Goal: Entertainment & Leisure: Consume media (video, audio)

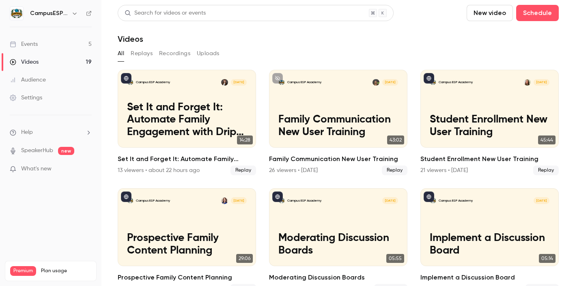
click at [51, 60] on link "Videos 19" at bounding box center [50, 62] width 101 height 18
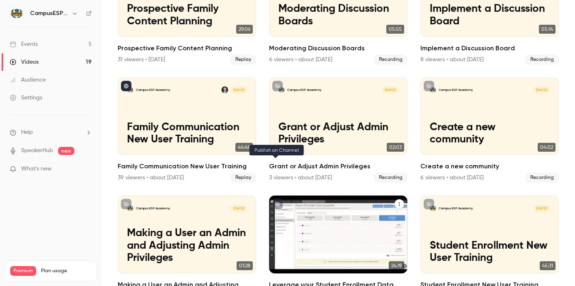
scroll to position [265, 0]
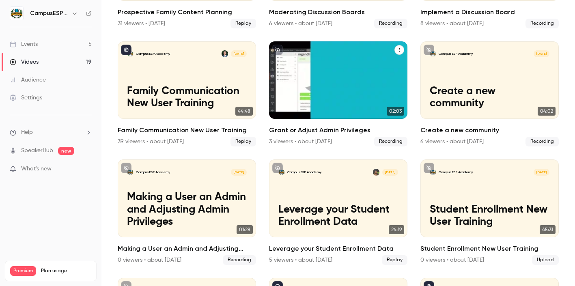
click at [358, 80] on div "CampusESP Academy Aug 19 Grant or Adjust Admin Privileges" at bounding box center [338, 80] width 138 height 78
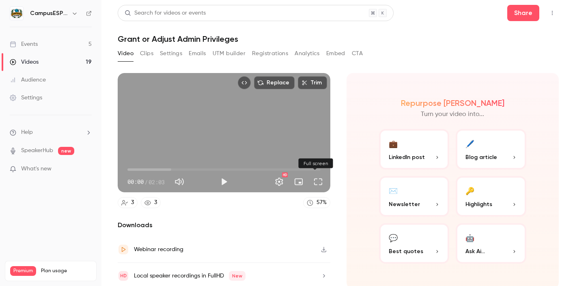
click at [314, 180] on button "Full screen" at bounding box center [318, 182] width 16 height 16
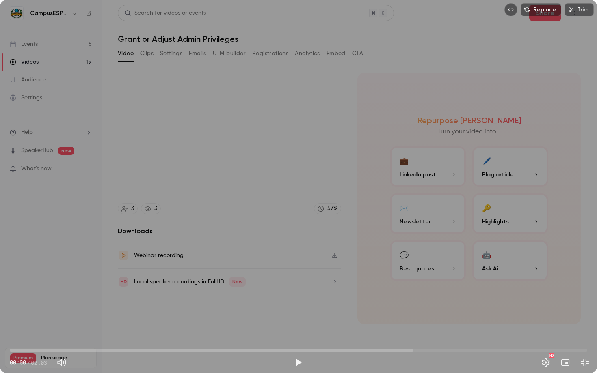
click at [297, 286] on button "Play" at bounding box center [298, 363] width 16 height 16
click at [49, 286] on span "00:02" at bounding box center [298, 350] width 577 height 13
click at [69, 286] on span "00:12" at bounding box center [298, 350] width 577 height 13
click at [86, 286] on span "00:13" at bounding box center [298, 350] width 577 height 13
click at [112, 286] on span "00:16" at bounding box center [298, 350] width 577 height 13
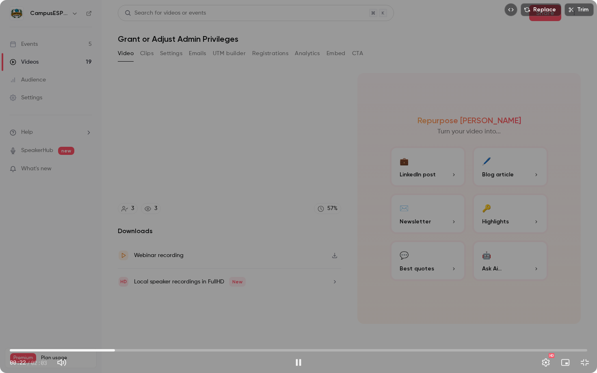
click at [131, 286] on span "00:22" at bounding box center [298, 350] width 577 height 13
click at [152, 286] on span "00:27" at bounding box center [298, 350] width 577 height 13
click at [174, 286] on span "00:30" at bounding box center [298, 350] width 577 height 13
click at [196, 286] on span "00:35" at bounding box center [298, 350] width 577 height 13
click at [298, 286] on button "Pause" at bounding box center [298, 363] width 16 height 16
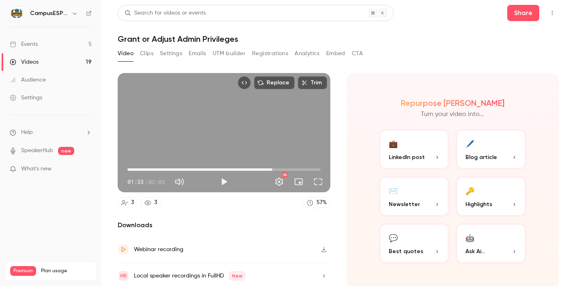
type input "****"
click at [52, 40] on link "Events 5" at bounding box center [50, 44] width 101 height 18
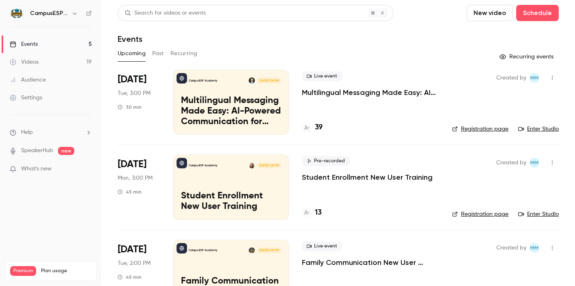
click at [44, 64] on link "Videos 19" at bounding box center [50, 62] width 101 height 18
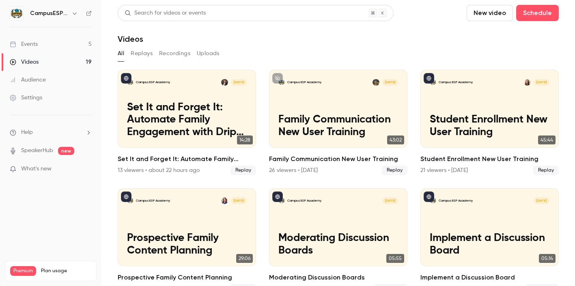
click at [177, 50] on button "Recordings" at bounding box center [174, 53] width 31 height 13
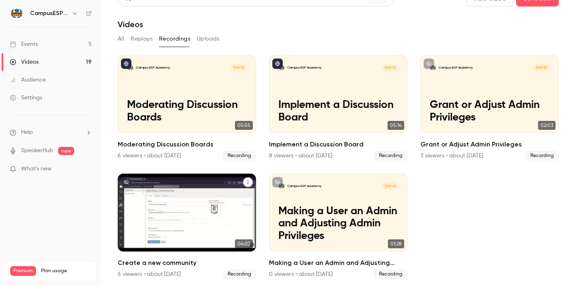
scroll to position [15, 0]
click at [205, 211] on div "CampusESP Academy Aug 18 Create a new community" at bounding box center [187, 212] width 138 height 78
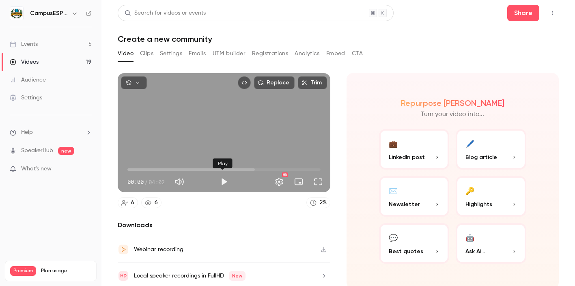
click at [219, 181] on button "Play" at bounding box center [224, 182] width 16 height 16
click at [317, 180] on button "Full screen" at bounding box center [318, 182] width 16 height 16
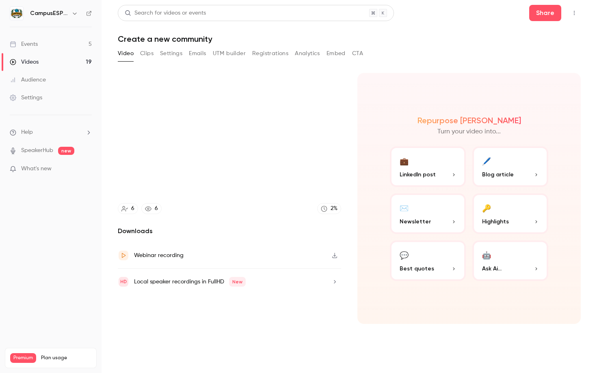
type input "****"
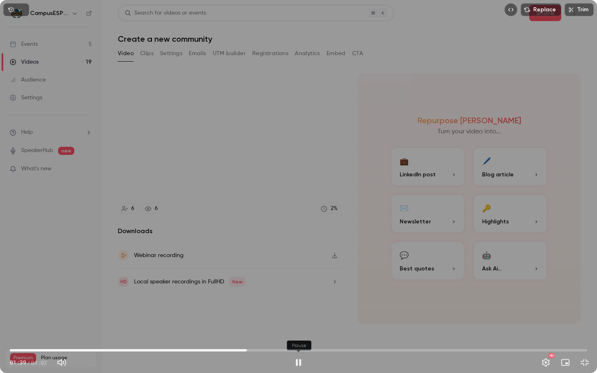
click at [296, 286] on button "Pause" at bounding box center [298, 363] width 16 height 16
type input "****"
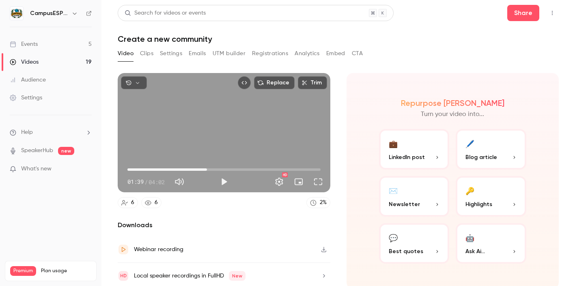
click at [45, 43] on link "Events 5" at bounding box center [50, 44] width 101 height 18
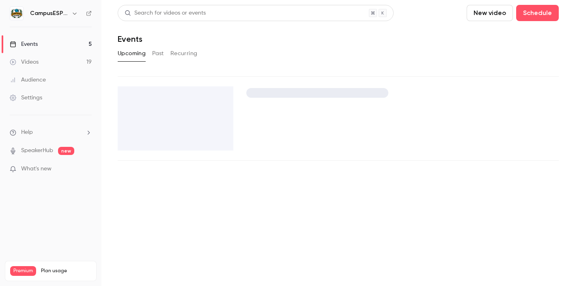
click at [158, 57] on button "Past" at bounding box center [158, 53] width 12 height 13
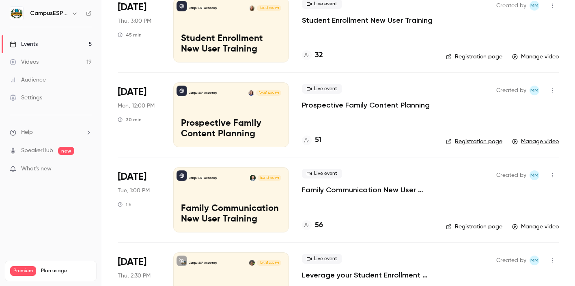
scroll to position [258, 0]
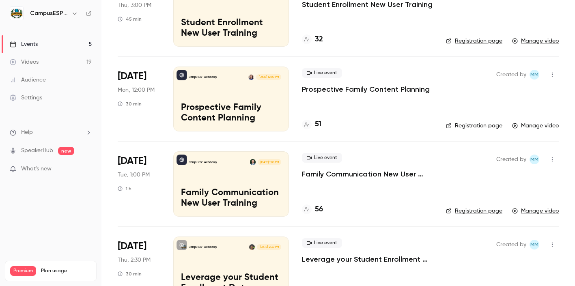
click at [246, 189] on p "Family Communication New User Training" at bounding box center [231, 198] width 100 height 21
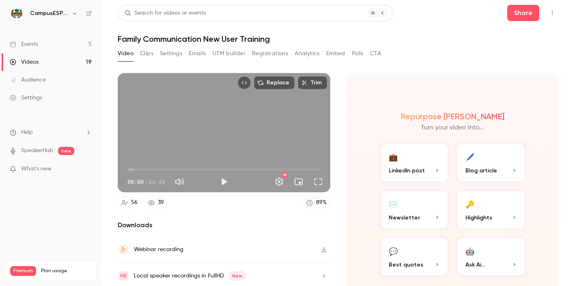
click at [168, 55] on button "Settings" at bounding box center [171, 53] width 22 height 13
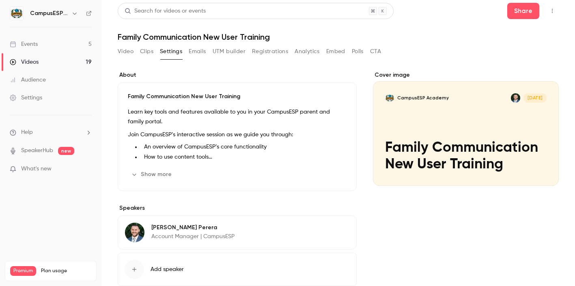
scroll to position [3, 0]
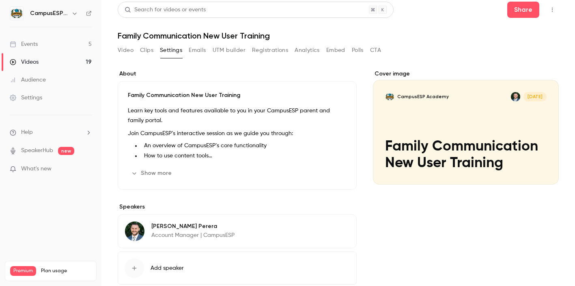
click at [35, 45] on div "Events" at bounding box center [24, 44] width 28 height 8
